Goal: Transaction & Acquisition: Purchase product/service

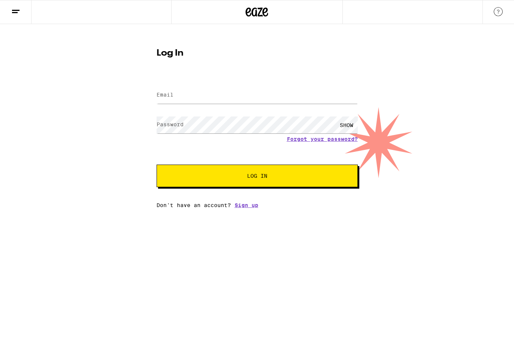
click at [159, 80] on form "Email Email Password Password SHOW Forgot your password? Log In" at bounding box center [257, 132] width 201 height 110
click at [174, 91] on input "Email" at bounding box center [257, 95] width 201 height 17
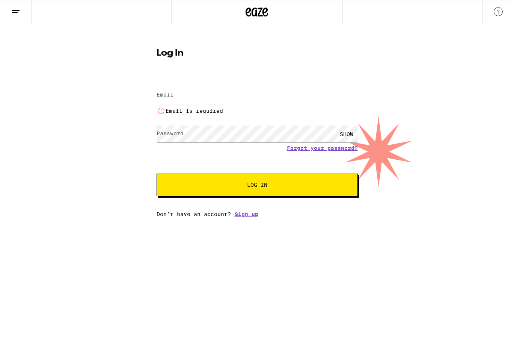
click at [179, 94] on input "Email" at bounding box center [257, 95] width 201 height 17
type input "[EMAIL_ADDRESS][DOMAIN_NAME]"
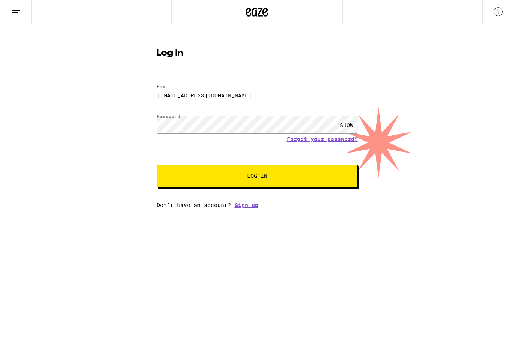
click at [245, 185] on button "Log In" at bounding box center [257, 176] width 201 height 23
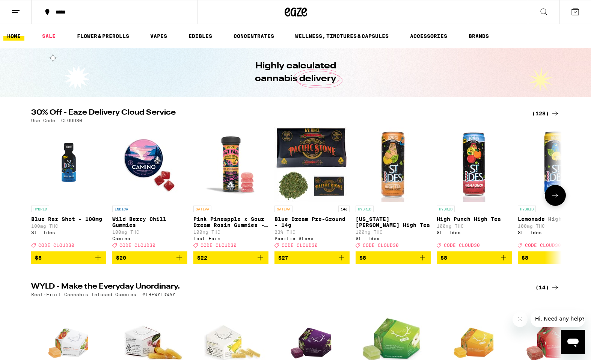
click at [343, 262] on icon "Add to bag" at bounding box center [341, 257] width 9 height 9
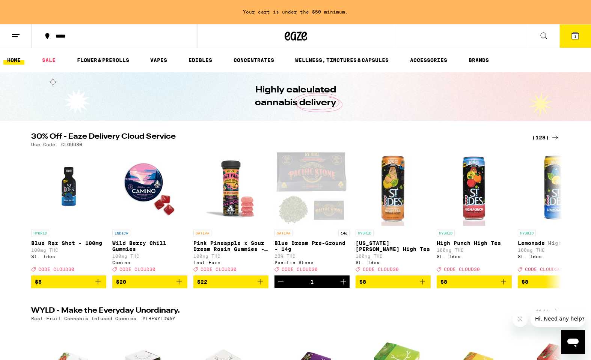
click at [514, 134] on div "(128)" at bounding box center [546, 137] width 28 height 9
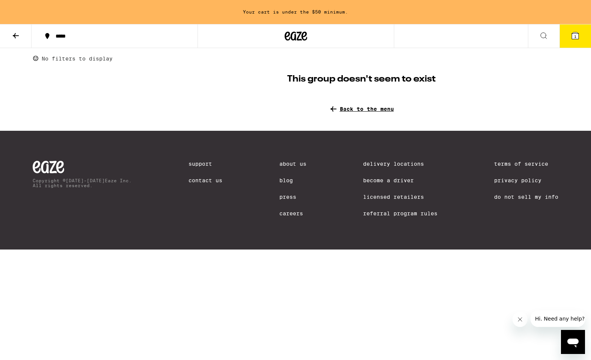
click at [346, 106] on span "Back to the menu" at bounding box center [367, 109] width 54 height 6
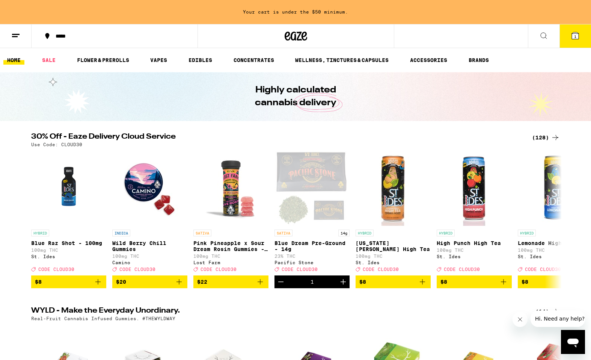
click at [514, 133] on div "(128)" at bounding box center [546, 137] width 28 height 9
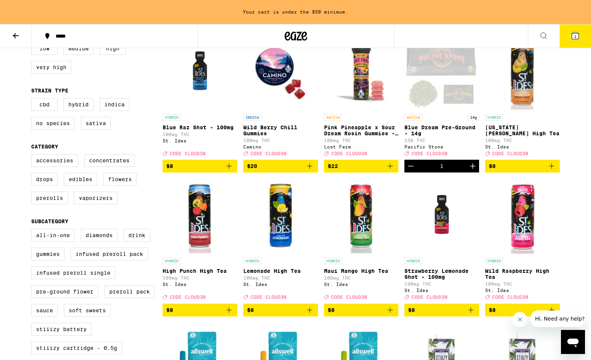
scroll to position [98, 0]
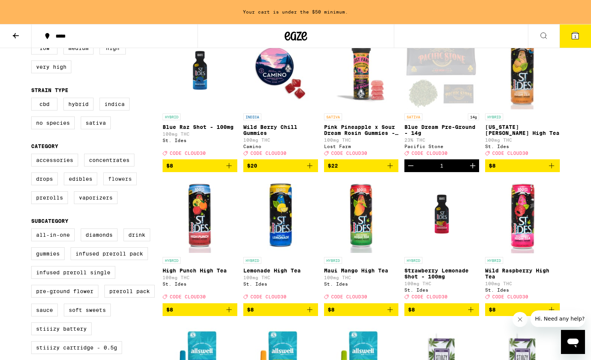
click at [128, 185] on label "Flowers" at bounding box center [119, 178] width 33 height 13
click at [33, 155] on input "Flowers" at bounding box center [33, 155] width 0 height 0
checkbox input "true"
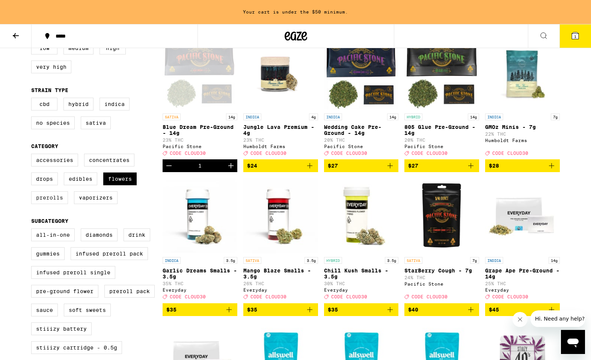
click at [60, 204] on label "Prerolls" at bounding box center [49, 197] width 37 height 13
click at [33, 155] on input "Prerolls" at bounding box center [33, 155] width 0 height 0
checkbox input "true"
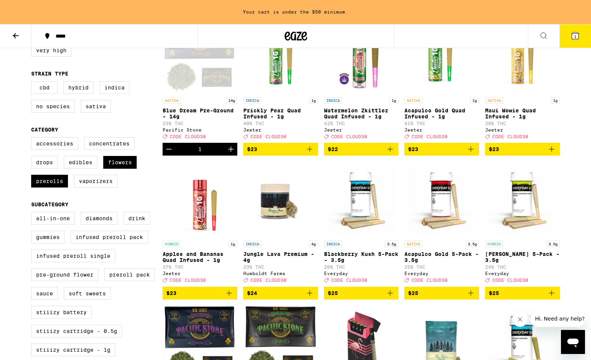
scroll to position [117, 0]
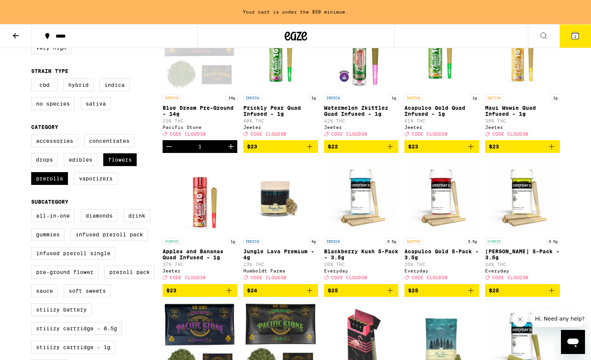
click at [391, 293] on icon "Add to bag" at bounding box center [390, 290] width 5 height 5
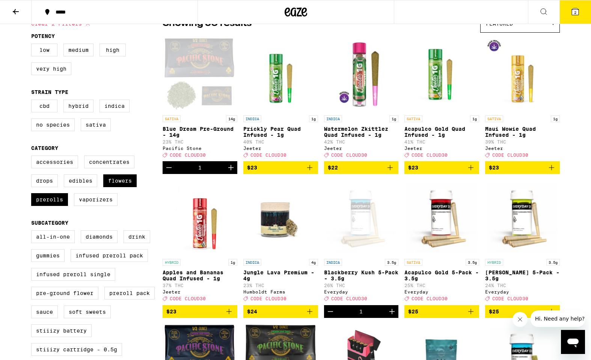
scroll to position [0, 0]
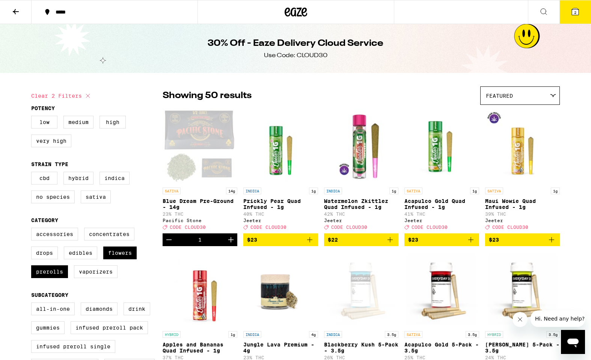
click at [514, 12] on span "2" at bounding box center [575, 12] width 2 height 5
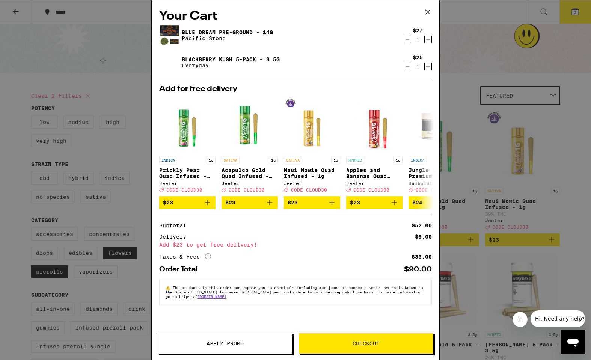
click at [426, 12] on icon at bounding box center [427, 11] width 11 height 11
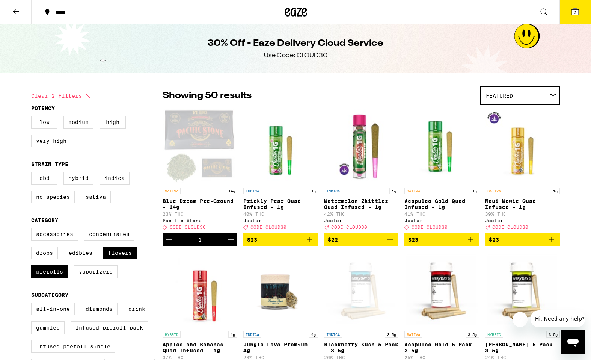
click at [514, 20] on button "2" at bounding box center [576, 11] width 32 height 23
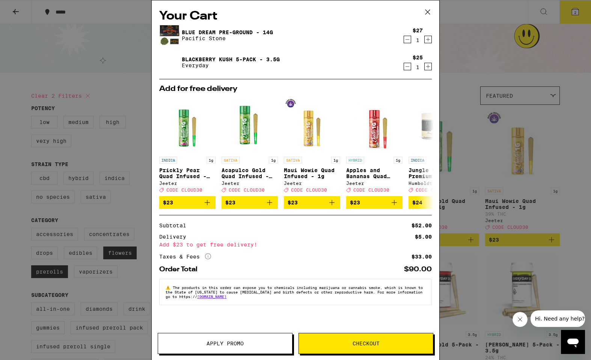
click at [213, 341] on span "Apply Promo" at bounding box center [225, 343] width 37 height 5
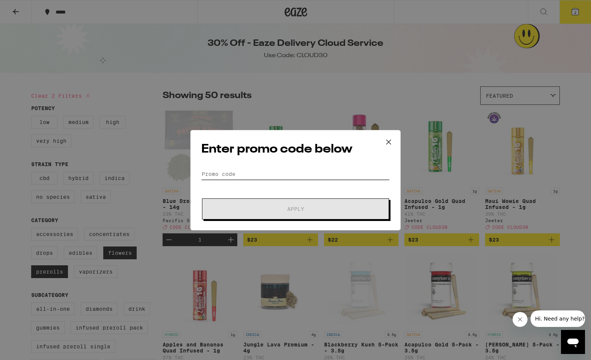
click at [236, 177] on input "Promo Code" at bounding box center [295, 173] width 189 height 11
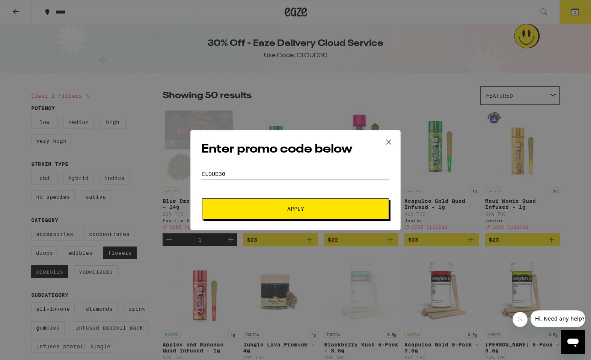
type input "cloud30"
click at [202, 198] on button "Apply" at bounding box center [295, 208] width 187 height 21
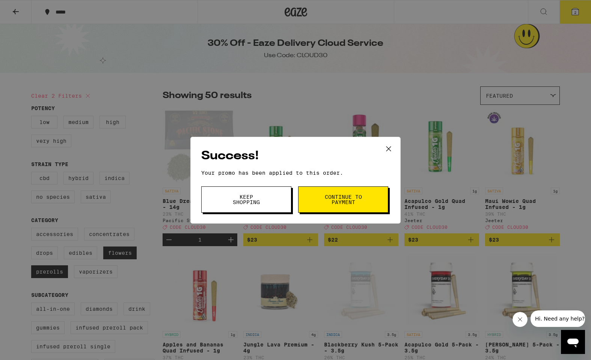
click at [322, 205] on button "Continue to payment" at bounding box center [343, 199] width 90 height 26
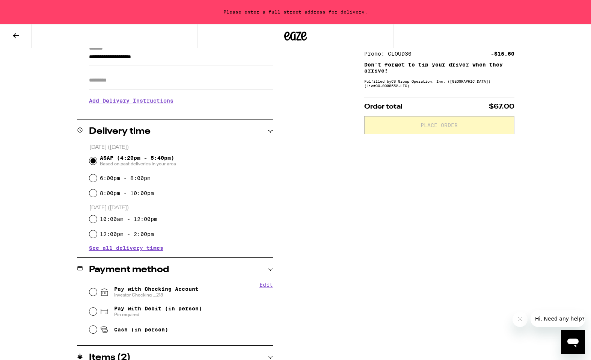
scroll to position [101, 0]
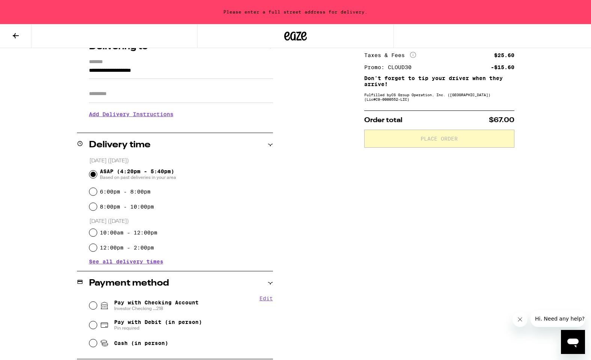
click at [154, 263] on span "See all delivery times" at bounding box center [126, 261] width 74 height 5
